Goal: Complete application form: Complete application form

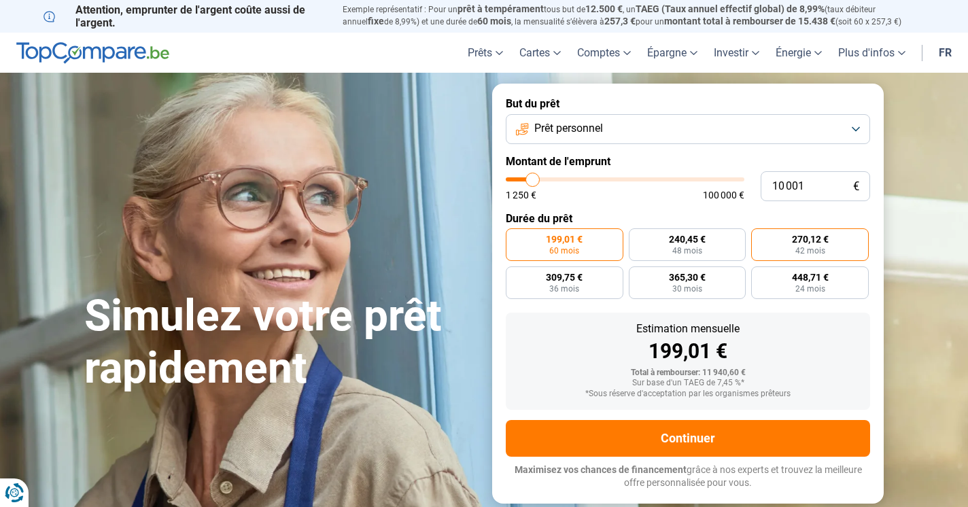
click at [773, 247] on label "270,12 € 42 mois" at bounding box center [810, 244] width 118 height 33
click at [760, 237] on input "270,12 € 42 mois" at bounding box center [755, 232] width 9 height 9
radio input "true"
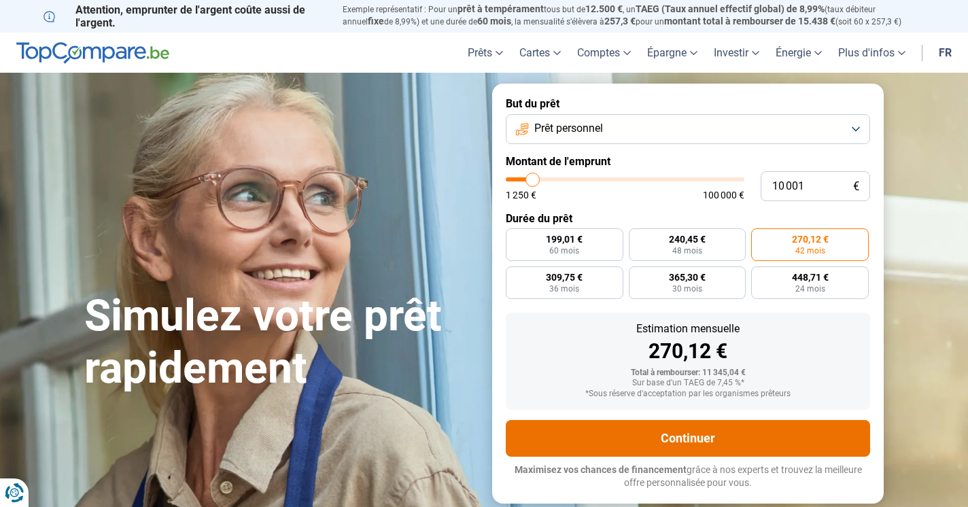
click at [699, 444] on button "Continuer" at bounding box center [688, 438] width 364 height 37
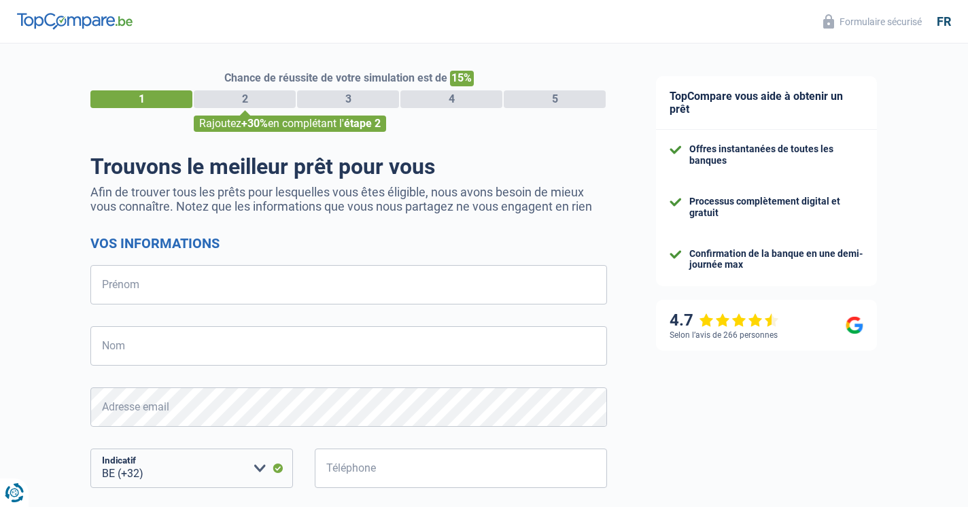
select select "32"
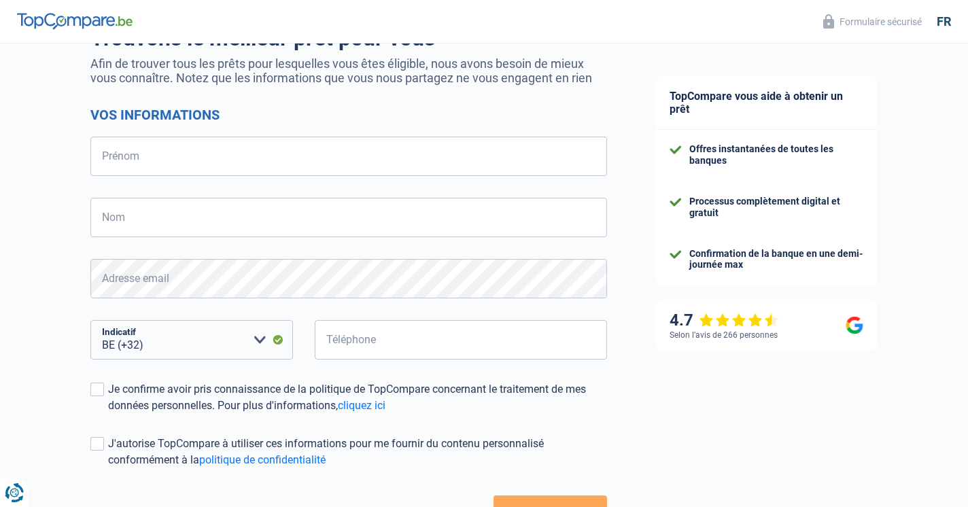
scroll to position [129, 0]
type input "B"
